Goal: Transaction & Acquisition: Purchase product/service

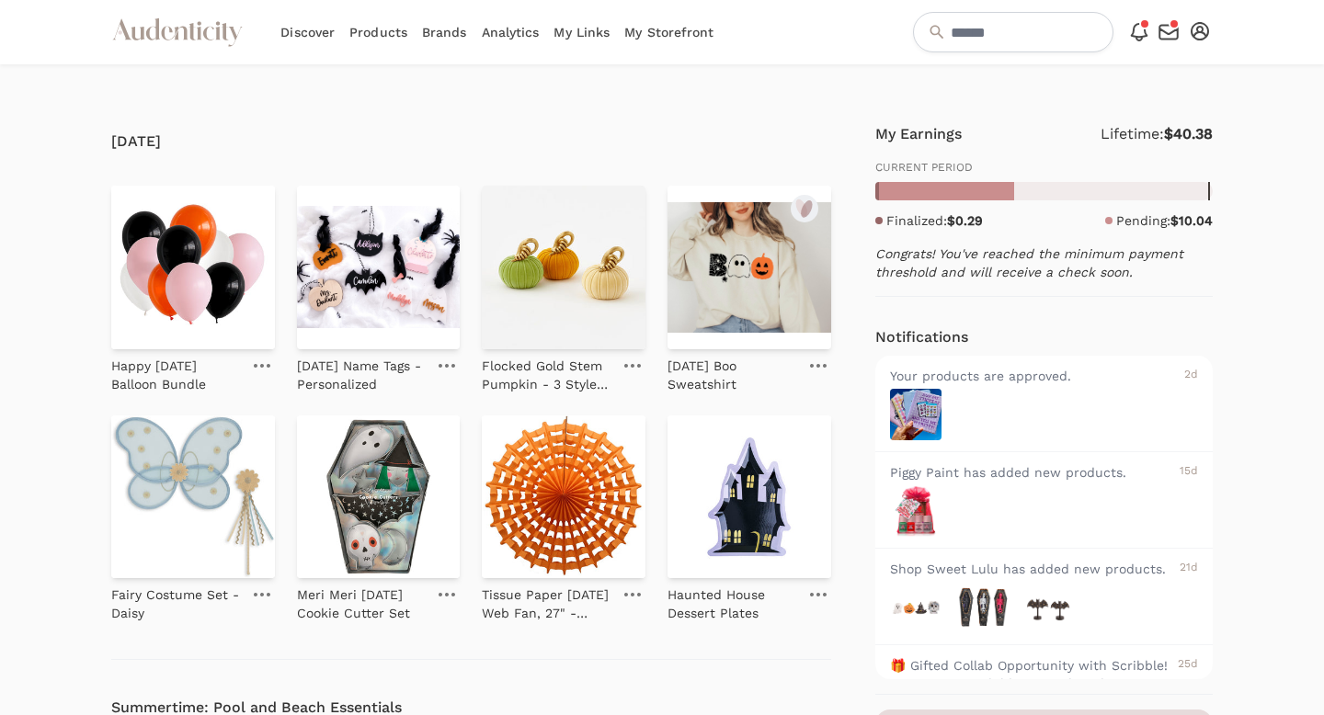
click at [682, 34] on link "My Storefront" at bounding box center [668, 32] width 89 height 64
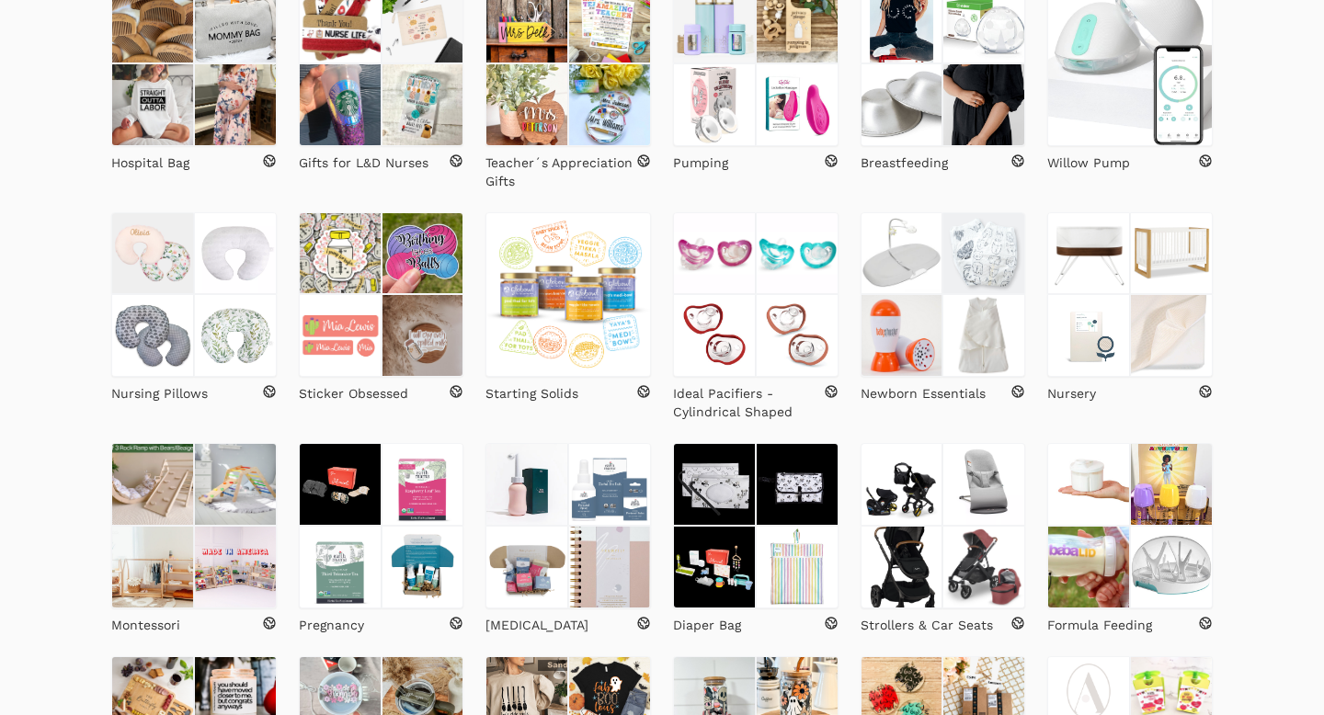
scroll to position [509, 0]
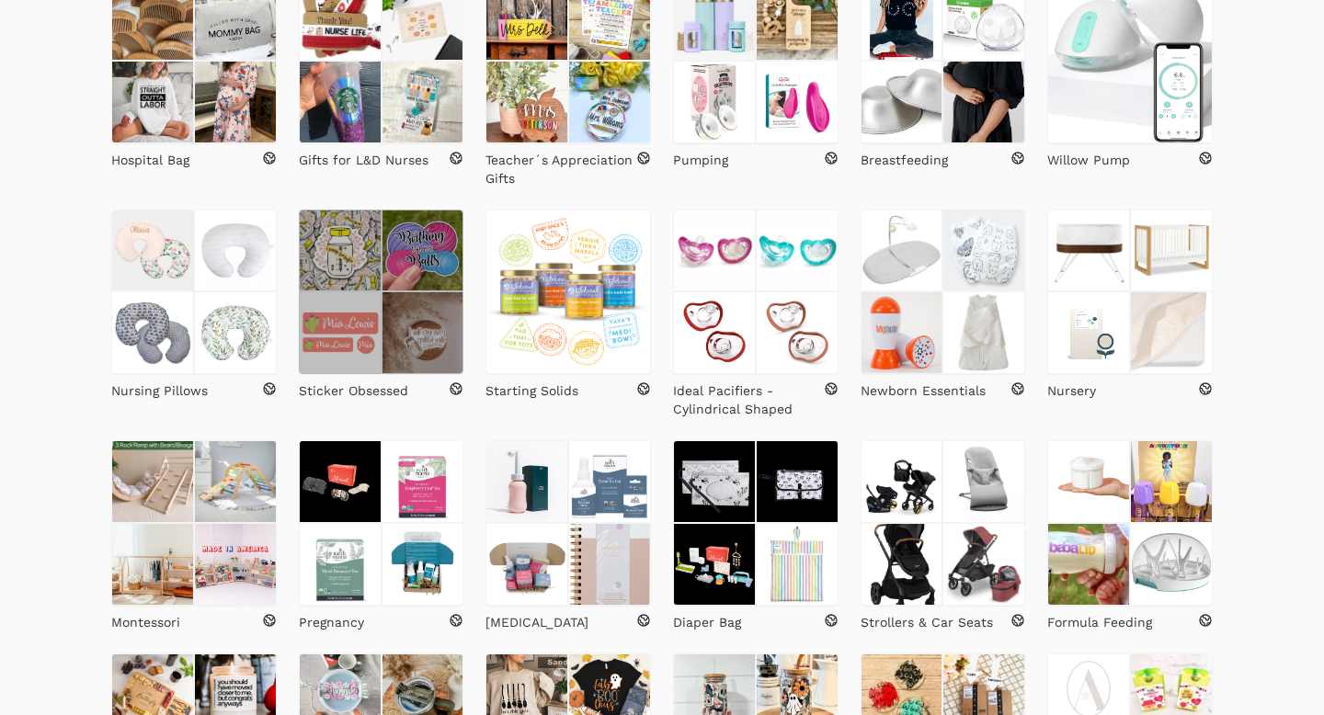
click at [365, 324] on img at bounding box center [340, 332] width 83 height 83
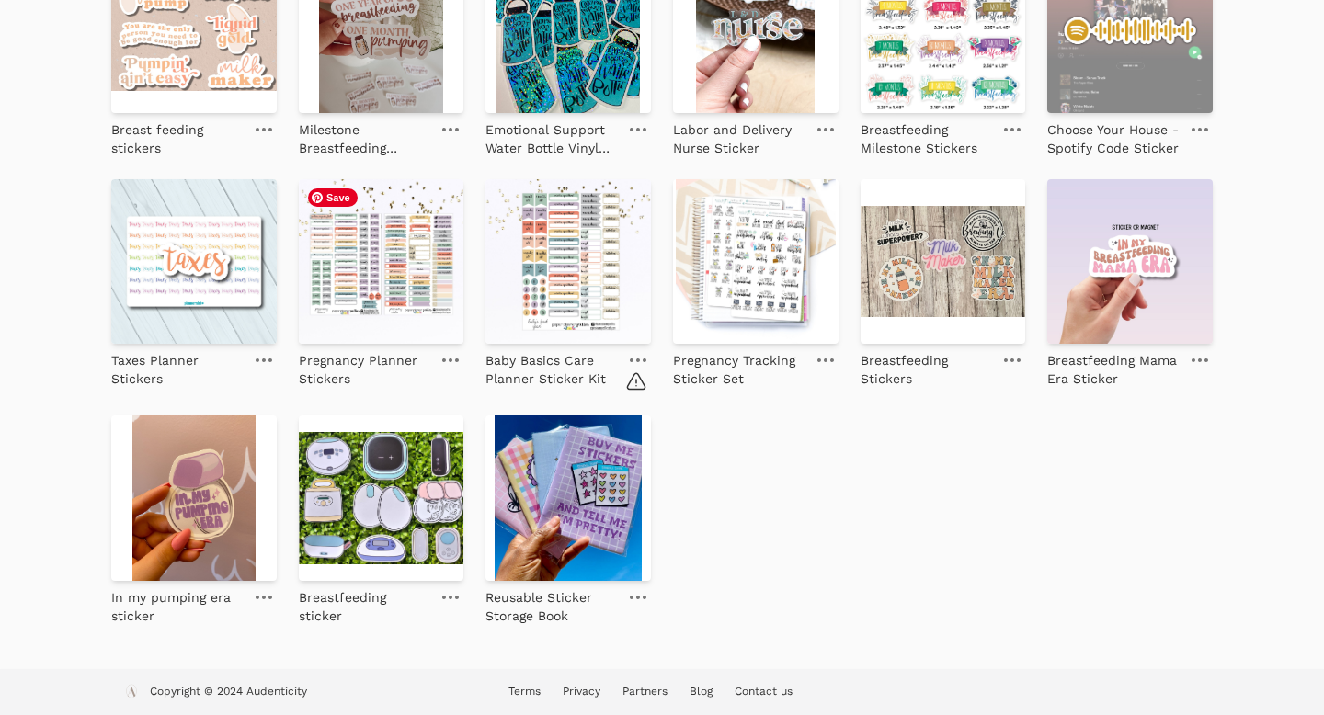
scroll to position [1023, 0]
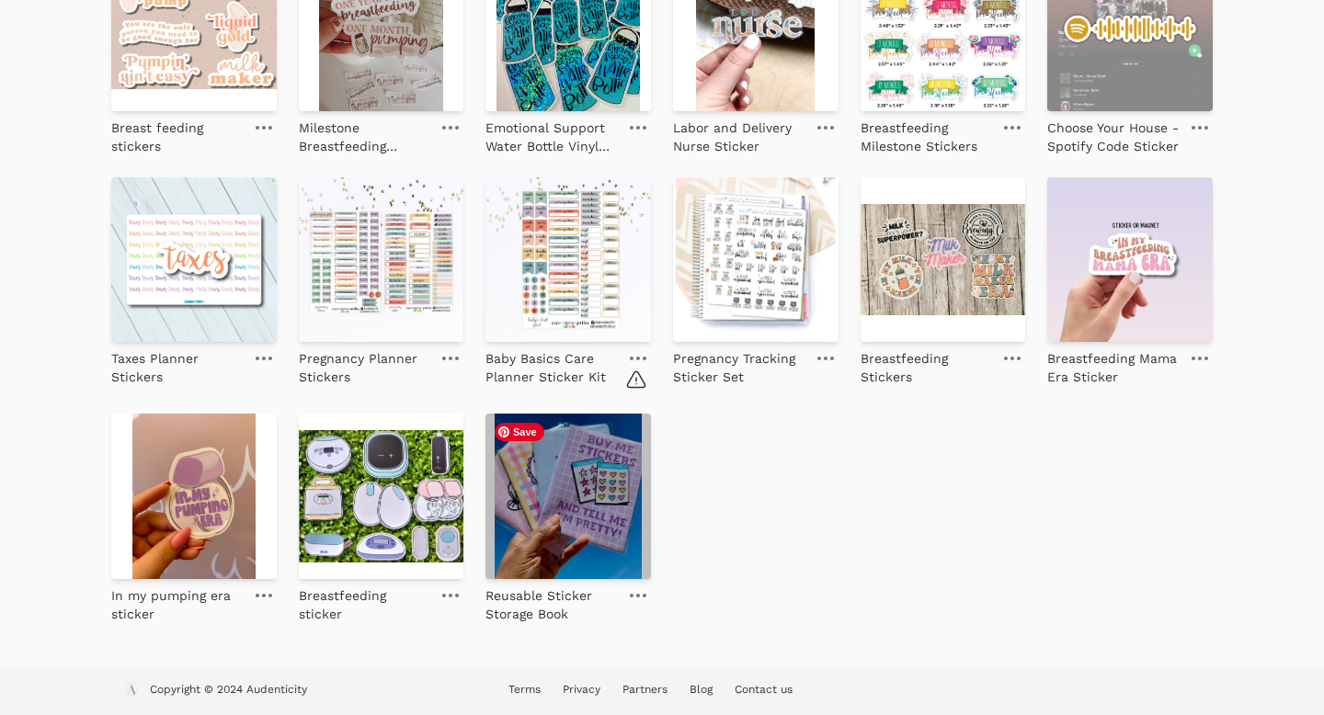
click at [562, 476] on img at bounding box center [569, 497] width 166 height 166
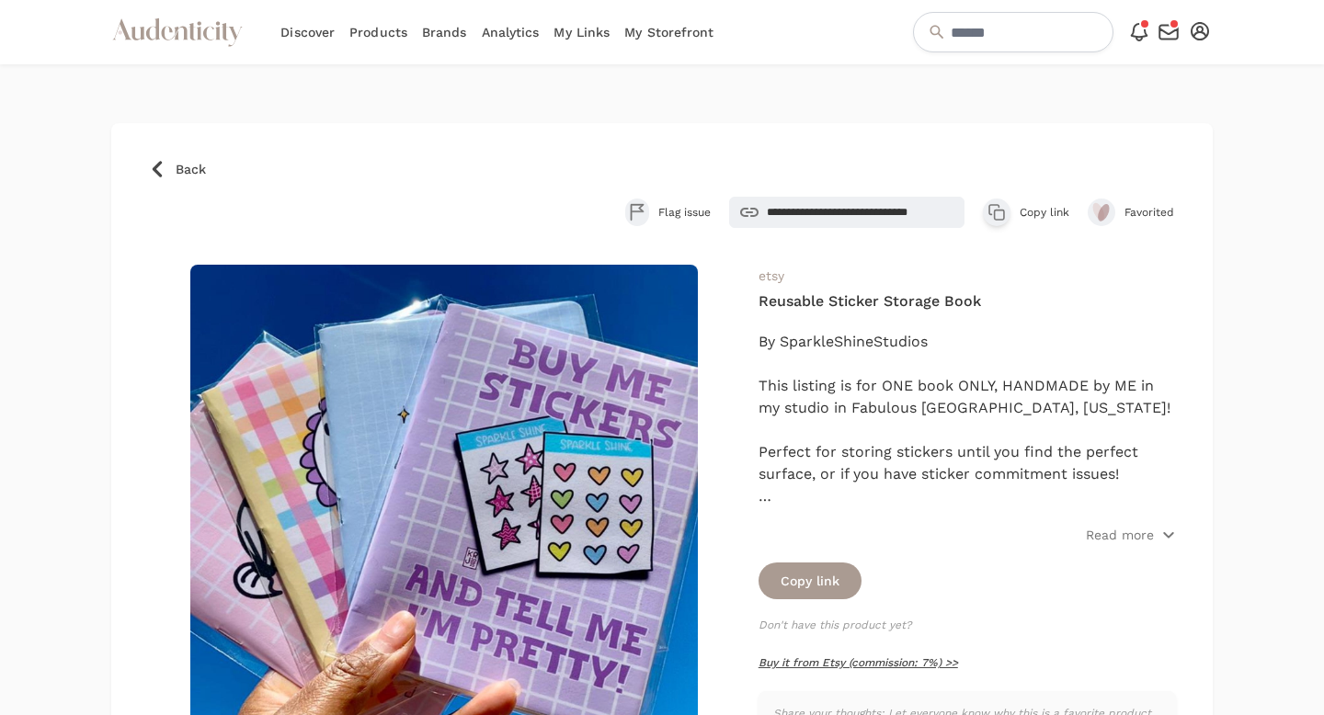
click at [838, 665] on link "Buy it from Etsy (commission: 7%) >>" at bounding box center [859, 663] width 200 height 13
